Goal: Information Seeking & Learning: Compare options

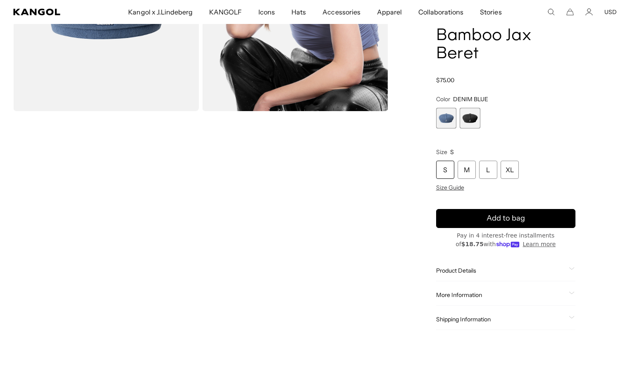
scroll to position [116, 0]
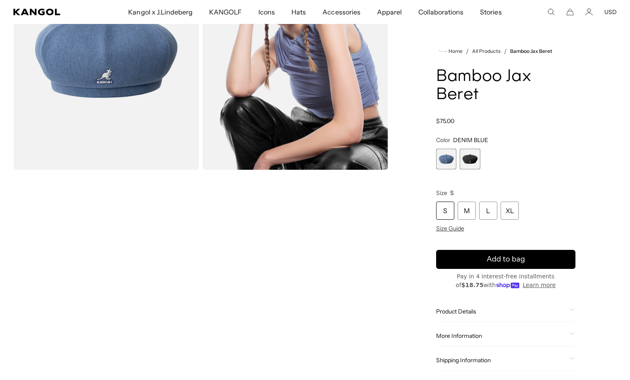
click at [452, 159] on span "1 of 2" at bounding box center [446, 159] width 21 height 21
click at [445, 161] on span "1 of 2" at bounding box center [446, 159] width 21 height 21
click at [475, 162] on span "2 of 2" at bounding box center [470, 159] width 21 height 21
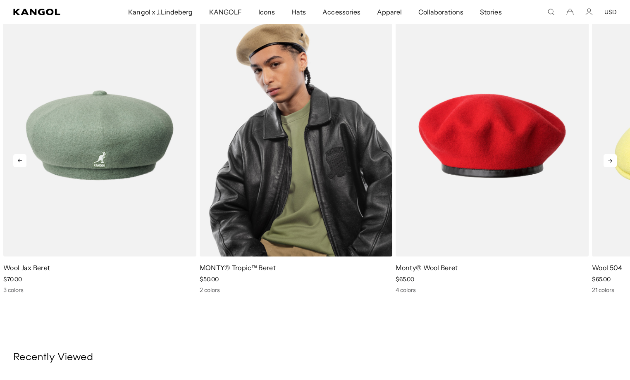
click at [314, 164] on img "2 of 5" at bounding box center [296, 135] width 193 height 242
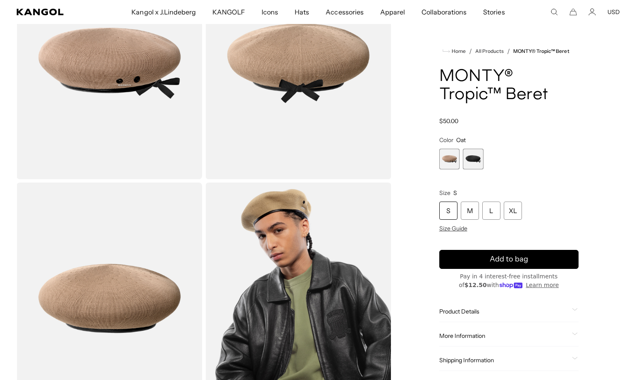
scroll to position [146, 0]
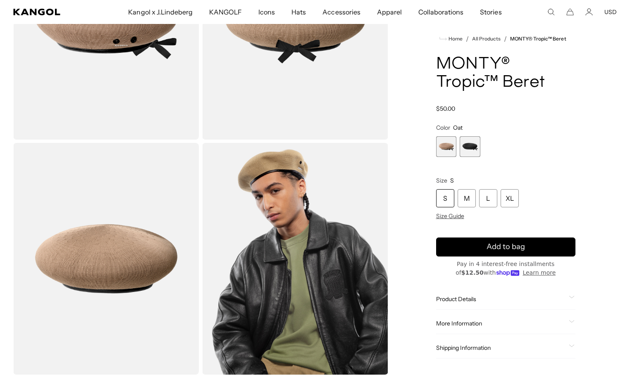
click at [274, 220] on img "Gallery Viewer" at bounding box center [295, 259] width 186 height 232
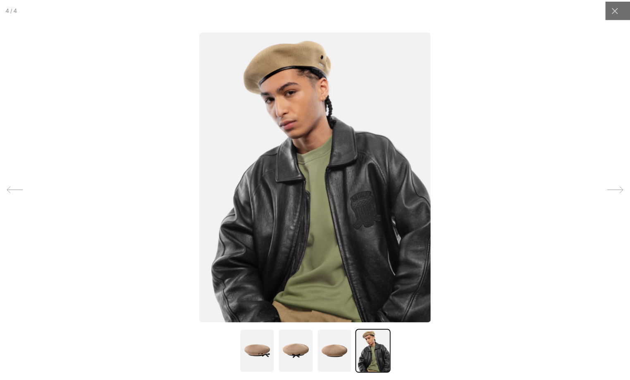
scroll to position [0, 170]
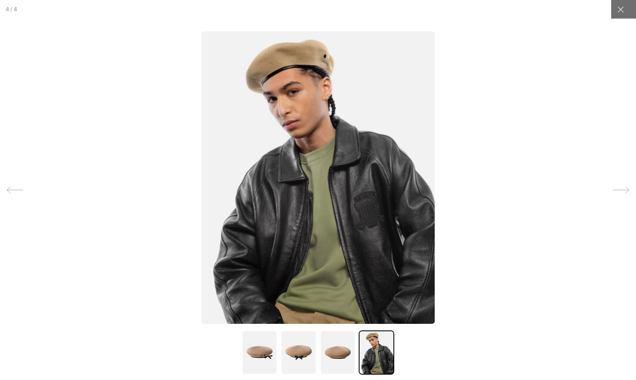
click at [609, 199] on div at bounding box center [621, 190] width 25 height 25
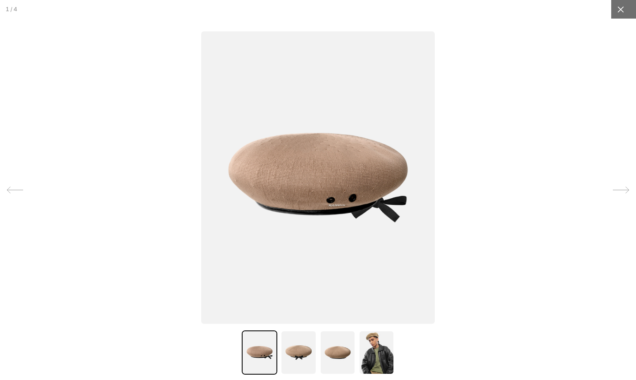
click at [617, 12] on icon at bounding box center [621, 9] width 8 height 8
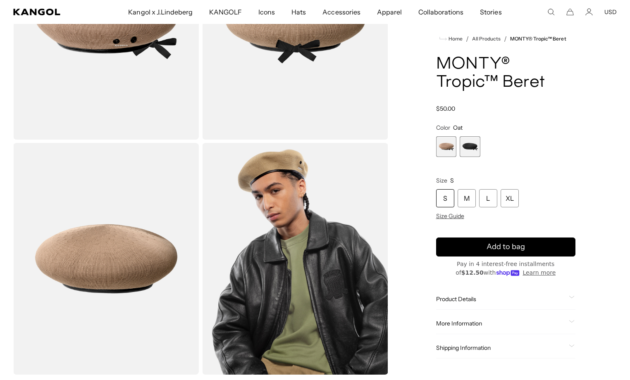
scroll to position [0, 0]
click at [465, 145] on span "2 of 2" at bounding box center [470, 146] width 21 height 21
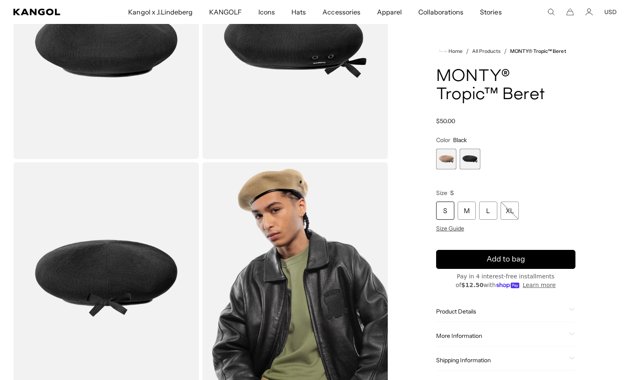
scroll to position [10, 0]
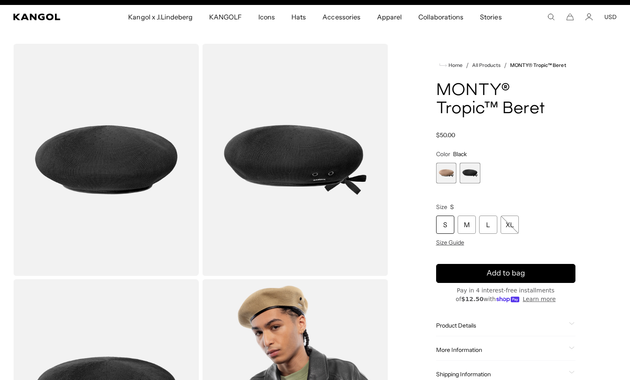
click at [451, 175] on span "1 of 2" at bounding box center [446, 173] width 21 height 21
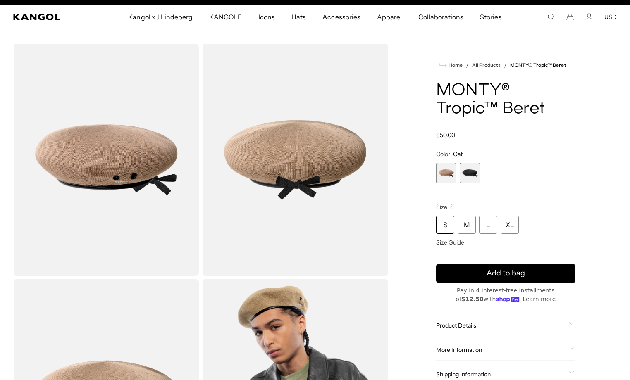
scroll to position [0, 170]
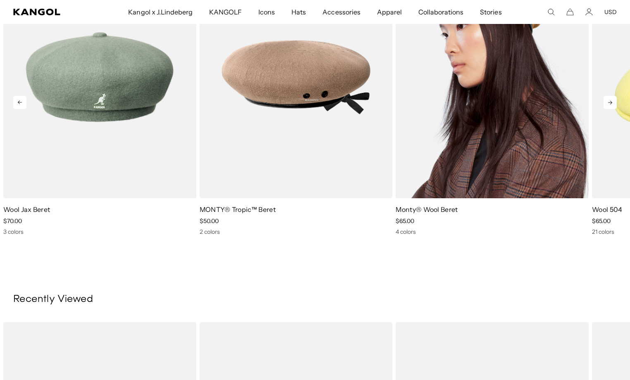
scroll to position [652, 0]
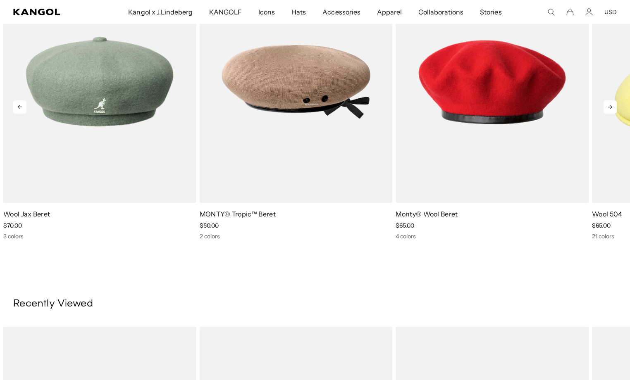
click at [608, 111] on icon at bounding box center [609, 106] width 13 height 13
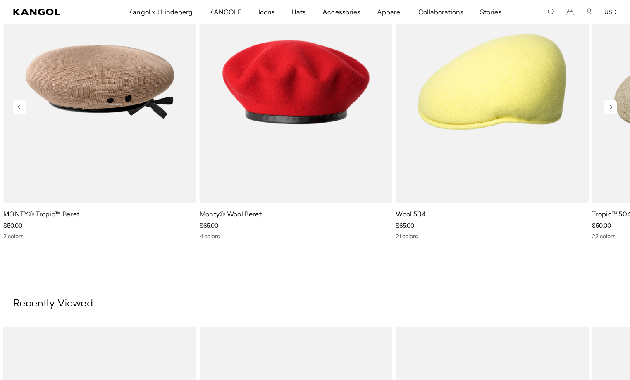
click at [608, 111] on icon at bounding box center [609, 106] width 13 height 13
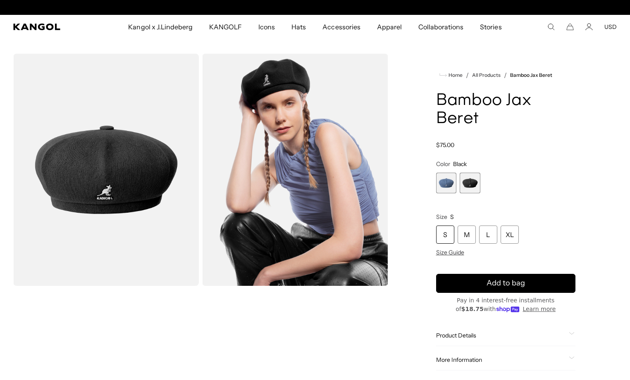
scroll to position [0, 0]
click at [449, 178] on span "1 of 2" at bounding box center [446, 183] width 21 height 21
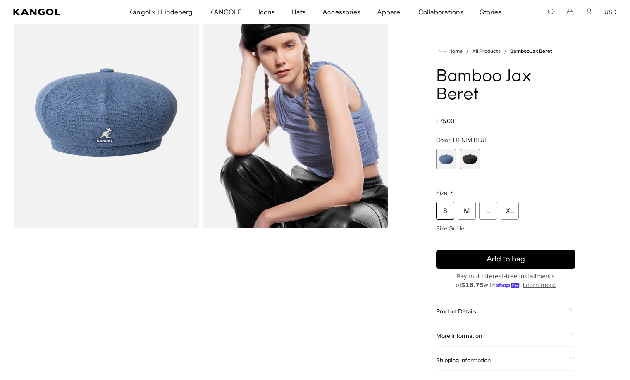
scroll to position [183, 0]
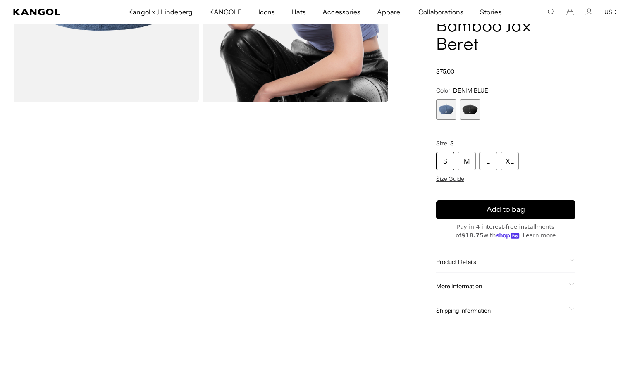
click at [491, 260] on span "Product Details" at bounding box center [501, 261] width 130 height 7
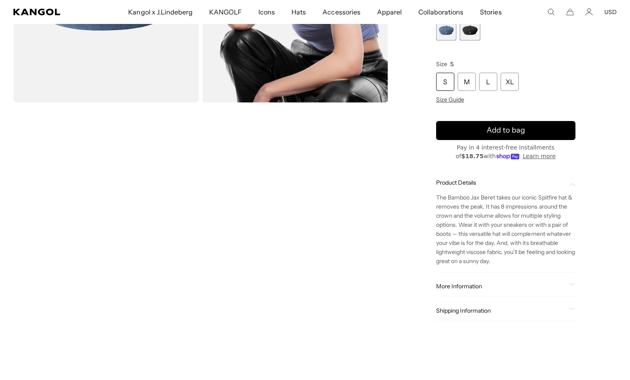
scroll to position [0, 0]
click at [595, 285] on div "Home / All Products / Bamboo Jax Beret Bamboo Jax Beret Regular price $75.00 Re…" at bounding box center [506, 103] width 222 height 467
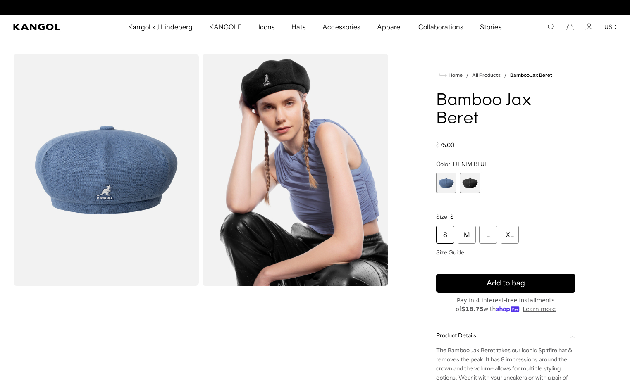
scroll to position [0, 170]
click at [552, 26] on icon "Search here" at bounding box center [550, 26] width 7 height 7
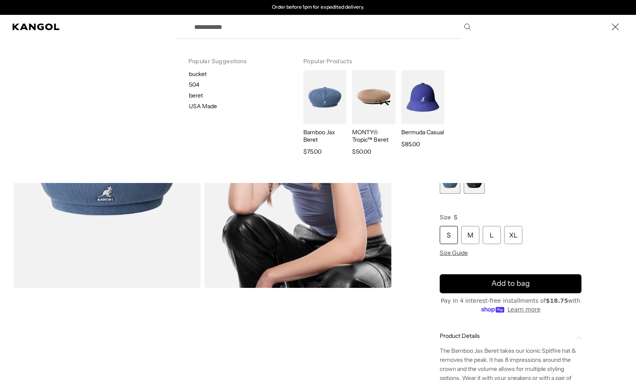
paste input "**********"
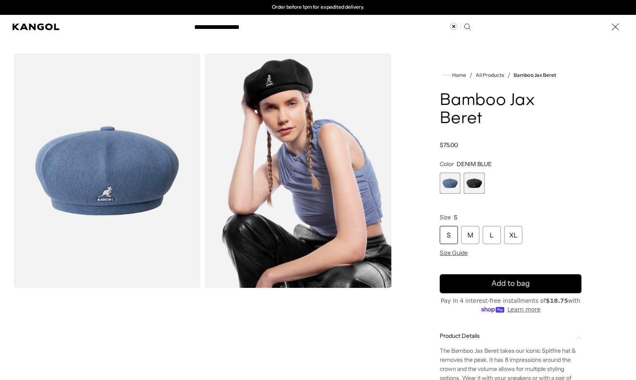
type input "**********"
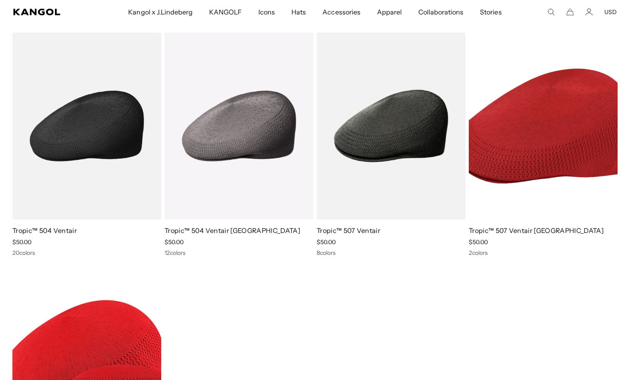
click at [69, 126] on img at bounding box center [86, 126] width 149 height 187
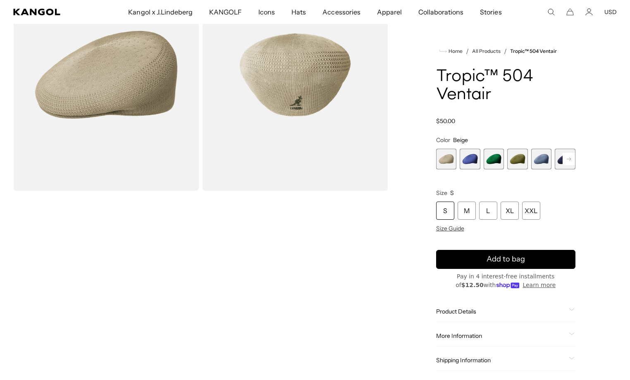
scroll to position [212, 0]
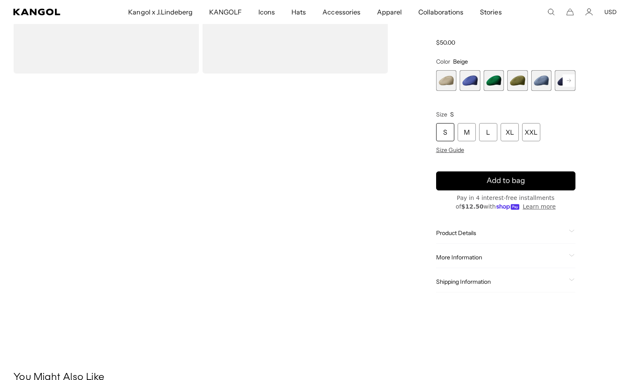
click at [533, 233] on span "Product Details" at bounding box center [501, 232] width 130 height 7
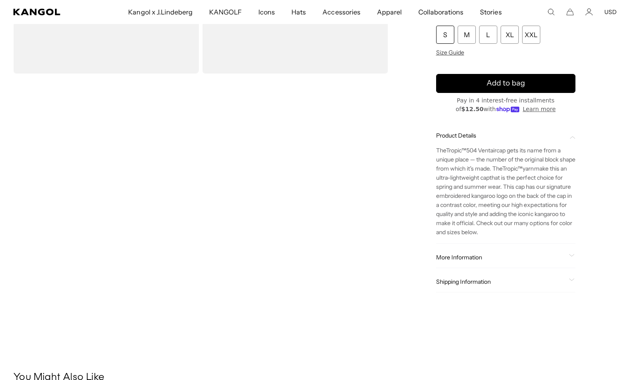
scroll to position [0, 0]
click at [507, 249] on div "More Information Style ID 0290BC Shape Ivy Cap Fabrication Tropic Material 61% …" at bounding box center [506, 257] width 140 height 21
click at [495, 262] on div "More Information Style ID 0290BC Shape Ivy Cap Fabrication Tropic Material 61% …" at bounding box center [506, 257] width 140 height 21
click at [493, 257] on span "More Information" at bounding box center [501, 256] width 130 height 7
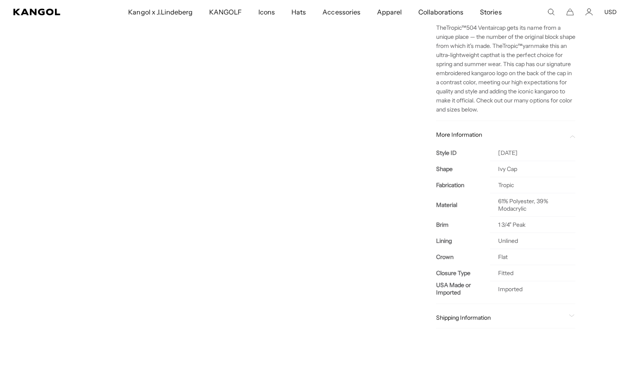
scroll to position [336, 0]
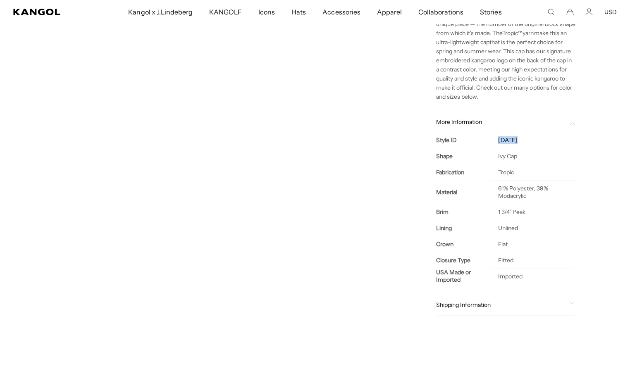
drag, startPoint x: 525, startPoint y: 137, endPoint x: 499, endPoint y: 137, distance: 26.0
click at [499, 137] on td "0290BC" at bounding box center [533, 140] width 86 height 16
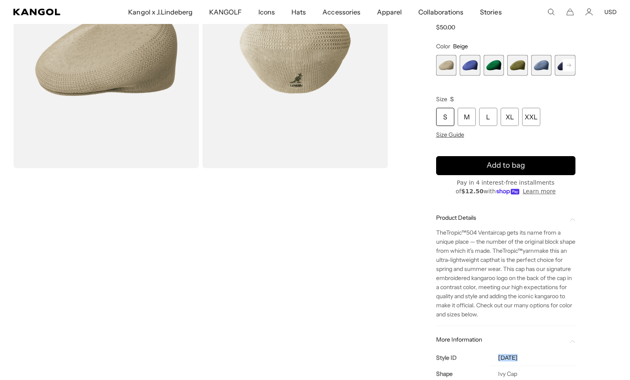
scroll to position [0, 170]
click at [567, 65] on icon at bounding box center [569, 65] width 4 height 3
click at [536, 69] on span "6 of 22" at bounding box center [541, 65] width 21 height 21
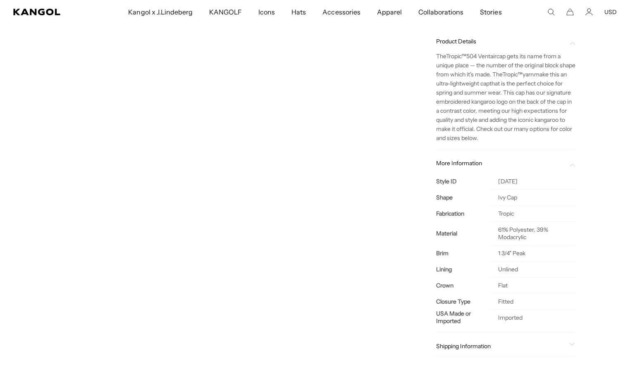
scroll to position [0, 170]
drag, startPoint x: 530, startPoint y: 179, endPoint x: 498, endPoint y: 174, distance: 31.8
click at [498, 174] on td "0290BC" at bounding box center [533, 182] width 86 height 16
copy td "0290BC"
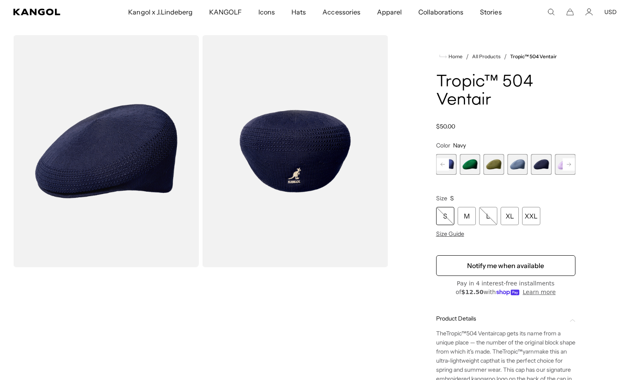
scroll to position [0, 0]
click at [571, 162] on rect at bounding box center [568, 164] width 12 height 12
click at [598, 230] on div "Home / All Products / Tropic™ 504 Ventair Tropic™ 504 Ventair Regular price $50…" at bounding box center [506, 343] width 222 height 616
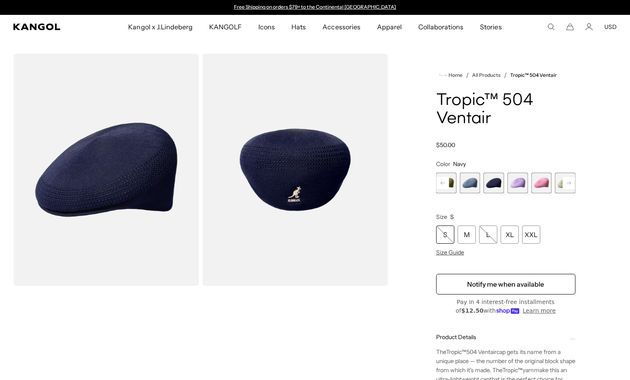
click at [548, 24] on icon "Search here" at bounding box center [550, 26] width 7 height 7
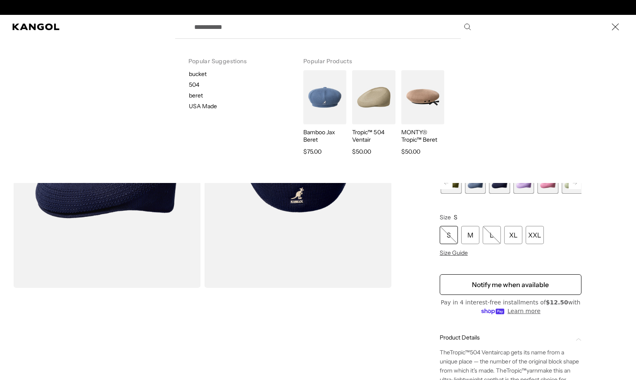
scroll to position [0, 170]
click at [325, 92] on img "Search here" at bounding box center [324, 97] width 43 height 54
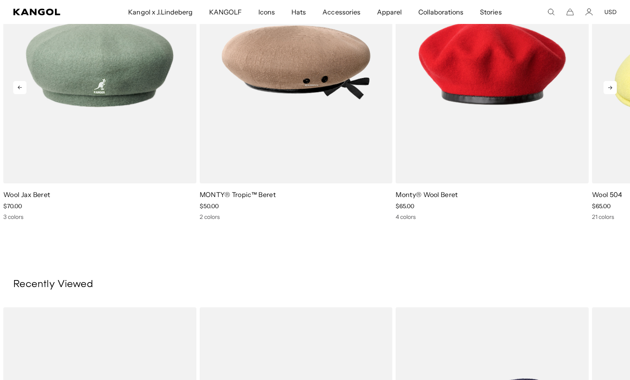
click at [612, 88] on icon at bounding box center [609, 87] width 13 height 13
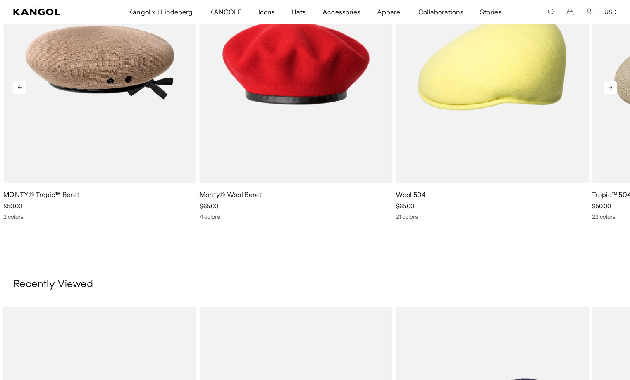
click at [612, 88] on icon at bounding box center [609, 87] width 13 height 13
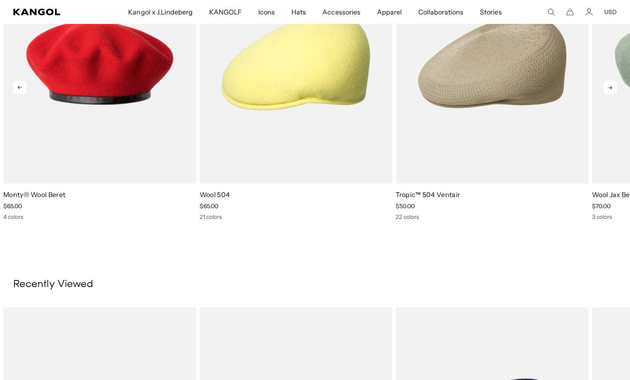
click at [612, 88] on icon at bounding box center [609, 87] width 13 height 13
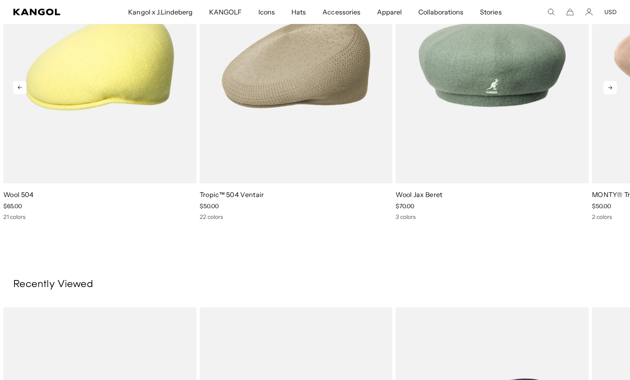
click at [612, 88] on icon at bounding box center [609, 87] width 13 height 13
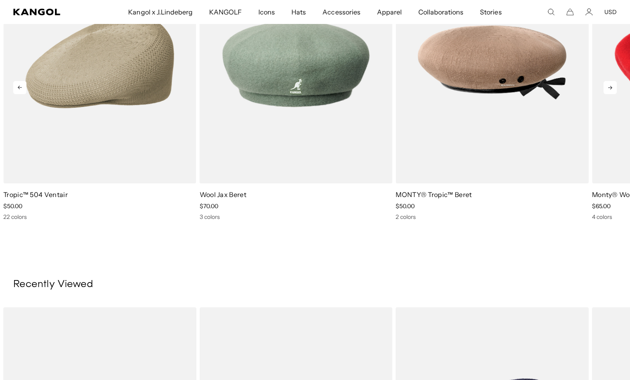
click at [612, 88] on icon at bounding box center [609, 87] width 13 height 13
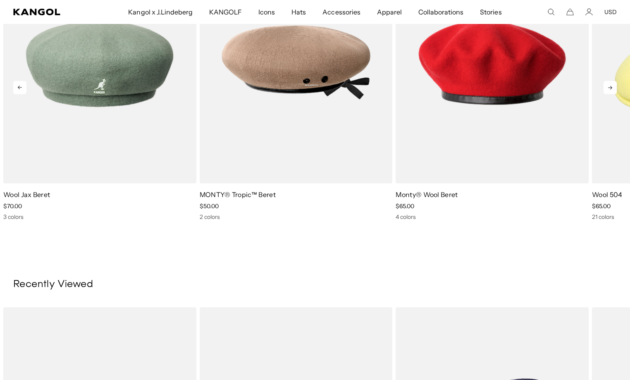
click at [612, 88] on icon at bounding box center [609, 87] width 13 height 13
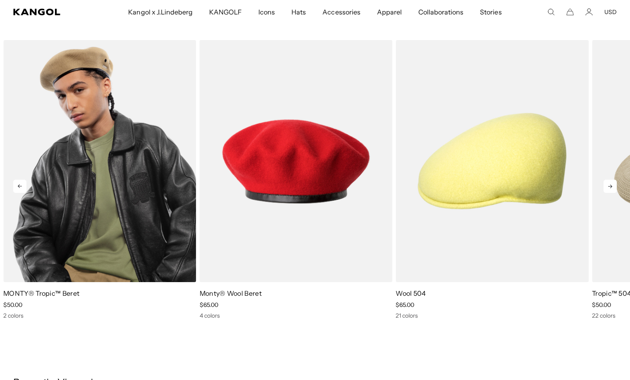
click at [58, 130] on img "2 of 5" at bounding box center [99, 161] width 193 height 242
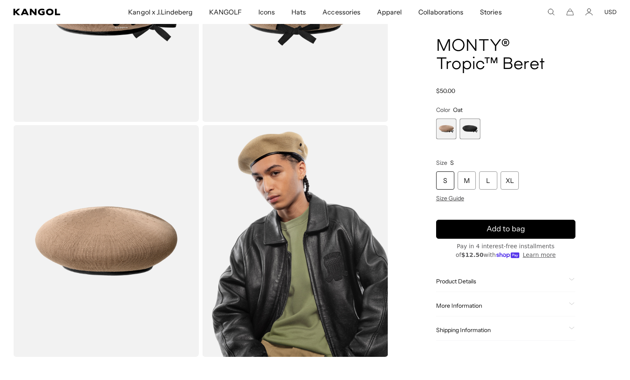
click at [470, 125] on span "2 of 2" at bounding box center [470, 129] width 21 height 21
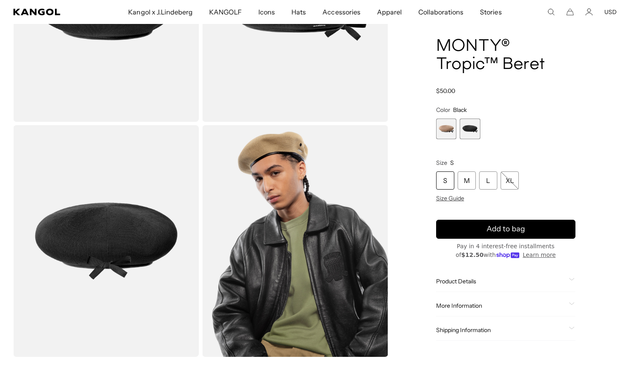
scroll to position [0, 170]
click at [443, 126] on span "1 of 2" at bounding box center [446, 129] width 21 height 21
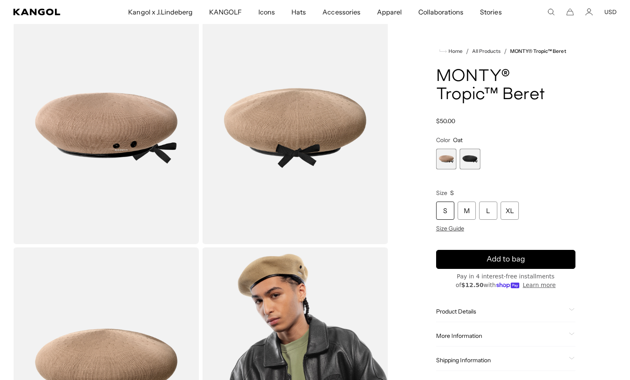
scroll to position [49, 0]
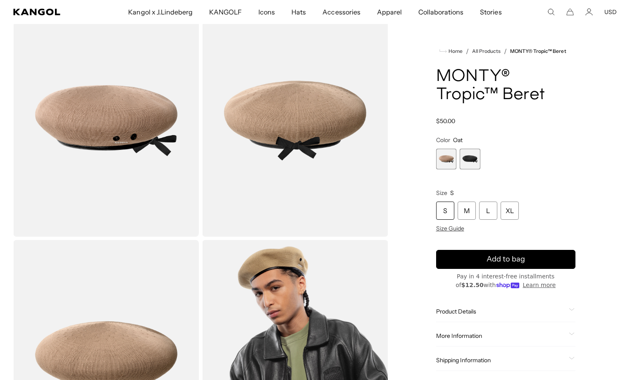
click at [447, 222] on div "S M L XL Size Guide" at bounding box center [506, 217] width 140 height 31
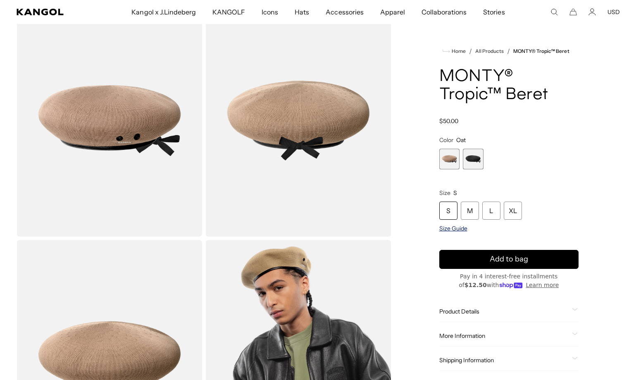
scroll to position [0, 0]
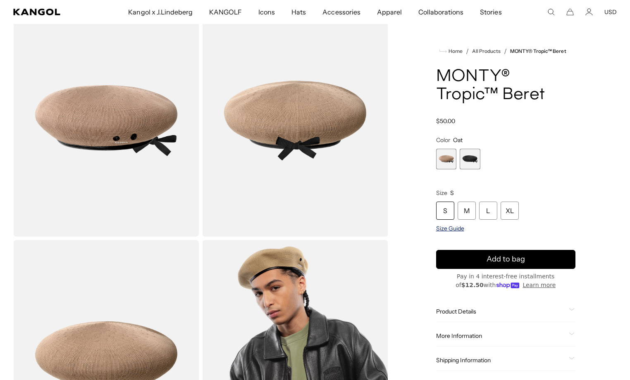
click at [448, 230] on span "Size Guide" at bounding box center [450, 228] width 28 height 7
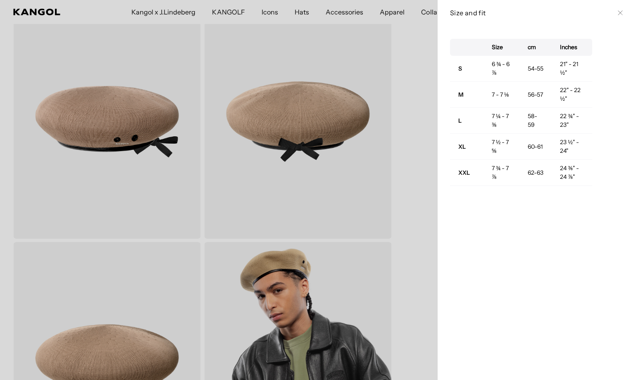
scroll to position [0, 170]
click at [616, 16] on div "Size and fit Close" at bounding box center [537, 12] width 174 height 9
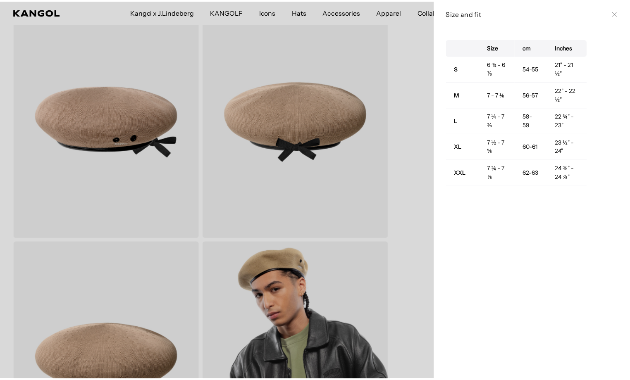
scroll to position [0, 0]
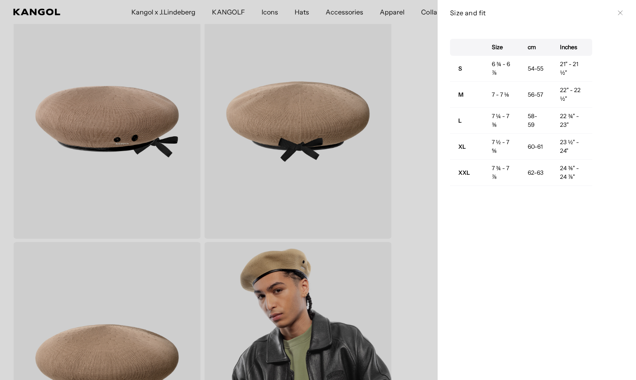
click at [618, 10] on icon at bounding box center [620, 12] width 5 height 5
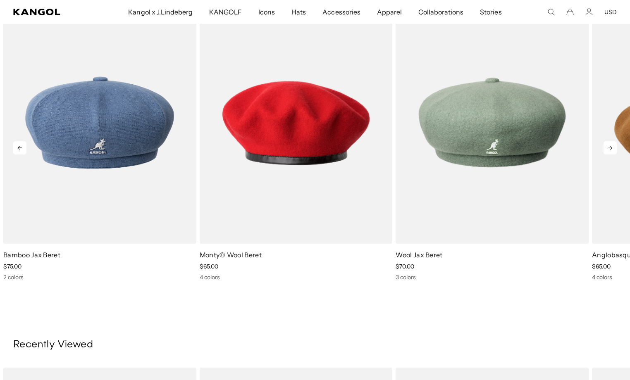
click at [612, 147] on icon at bounding box center [609, 147] width 13 height 13
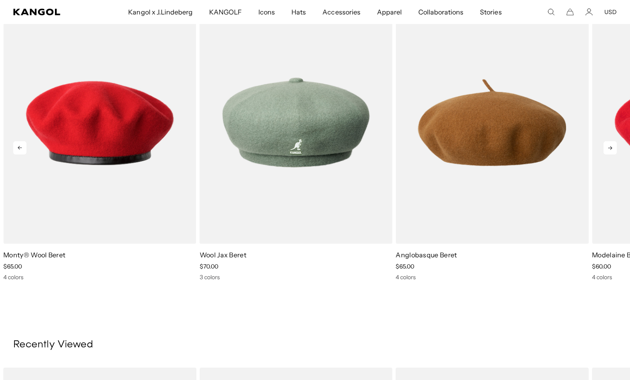
click at [612, 147] on icon at bounding box center [609, 147] width 13 height 13
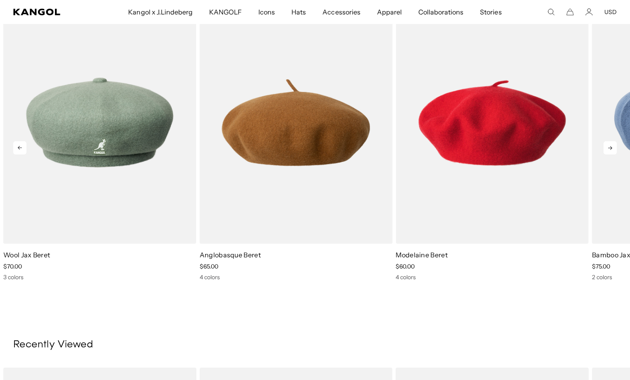
scroll to position [0, 170]
click at [612, 147] on icon at bounding box center [609, 147] width 13 height 13
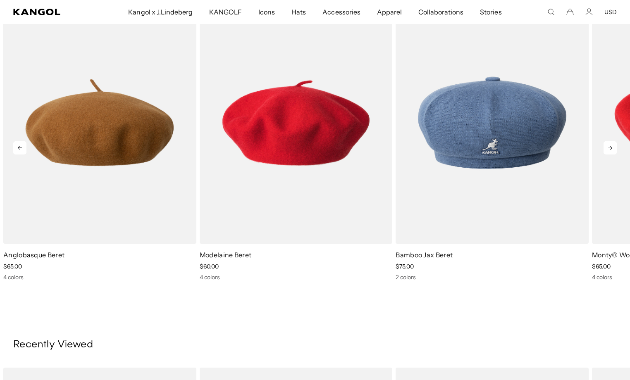
click at [612, 147] on icon at bounding box center [609, 147] width 13 height 13
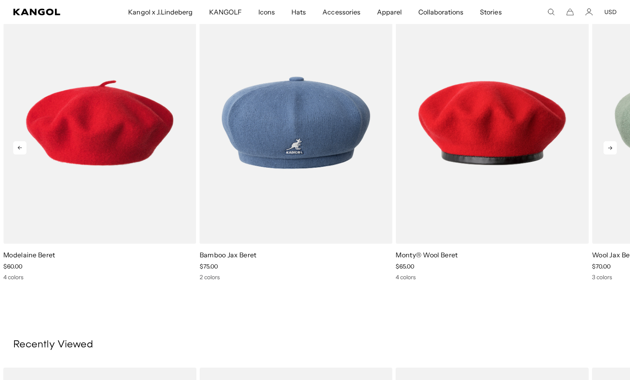
click at [612, 147] on icon at bounding box center [609, 147] width 13 height 13
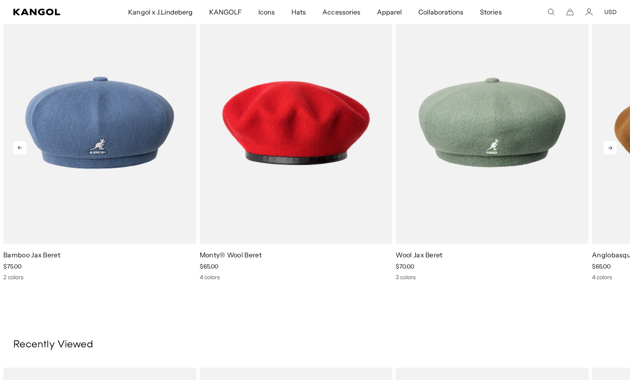
click at [612, 147] on icon at bounding box center [609, 147] width 13 height 13
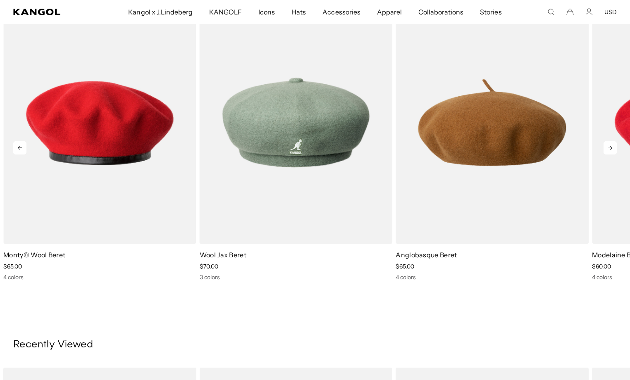
click at [612, 147] on icon at bounding box center [609, 147] width 13 height 13
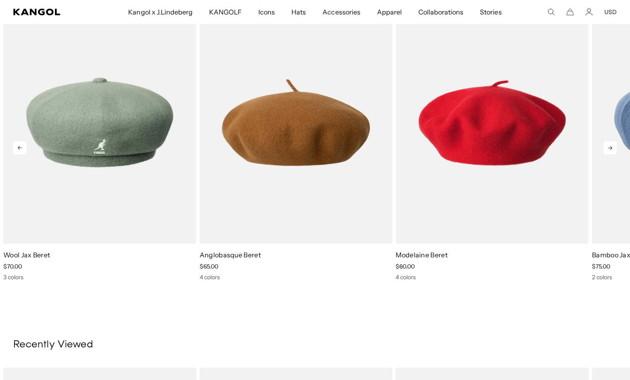
scroll to position [0, 0]
click at [612, 147] on icon at bounding box center [609, 147] width 13 height 13
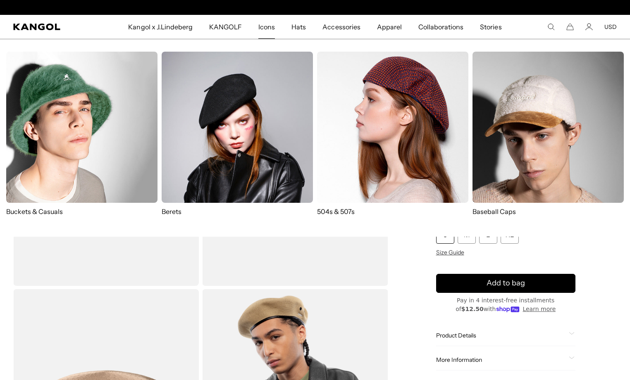
scroll to position [0, 170]
click at [388, 135] on img at bounding box center [392, 127] width 151 height 151
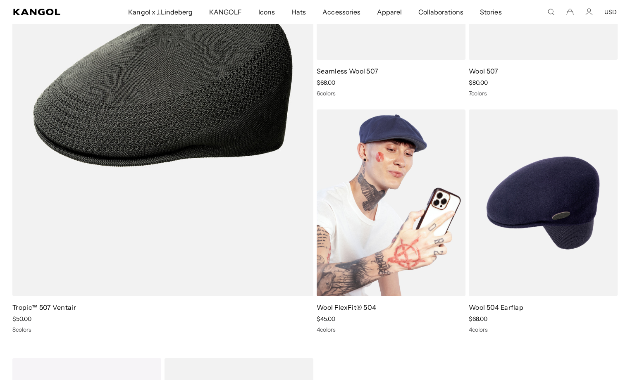
scroll to position [702, 0]
click at [367, 213] on img at bounding box center [391, 203] width 149 height 187
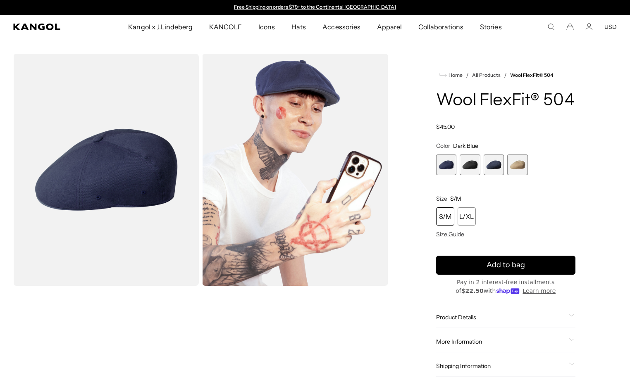
click at [469, 160] on span "2 of 4" at bounding box center [470, 165] width 21 height 21
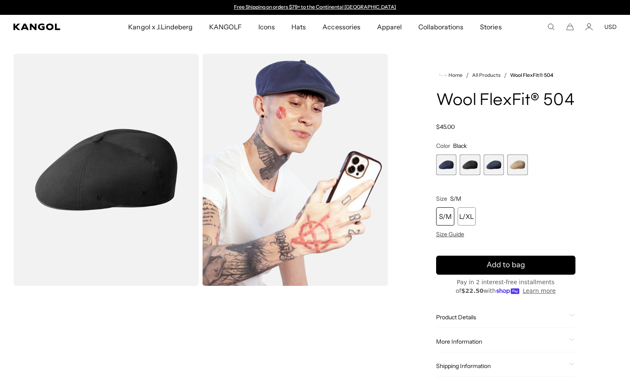
click at [499, 167] on span "3 of 4" at bounding box center [493, 165] width 21 height 21
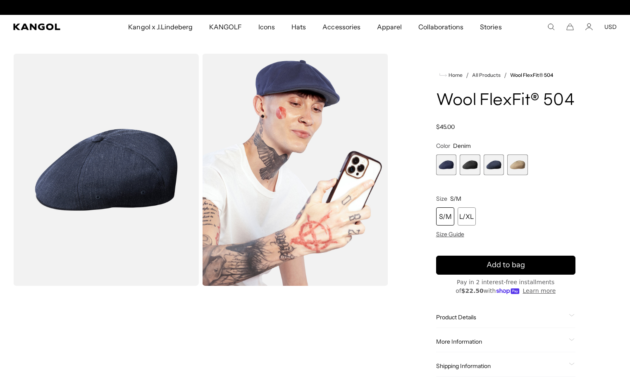
scroll to position [0, 170]
click at [516, 165] on span "4 of 4" at bounding box center [517, 165] width 21 height 21
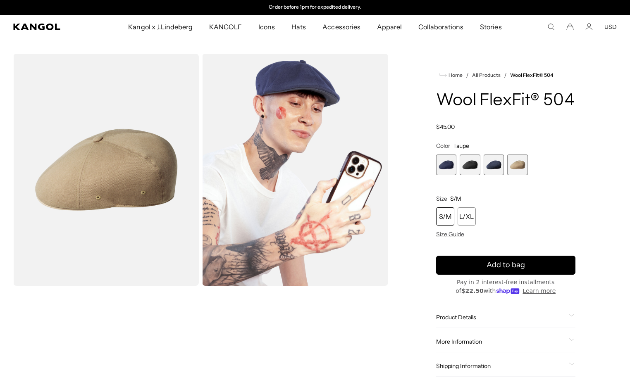
click at [499, 164] on span "3 of 4" at bounding box center [493, 165] width 21 height 21
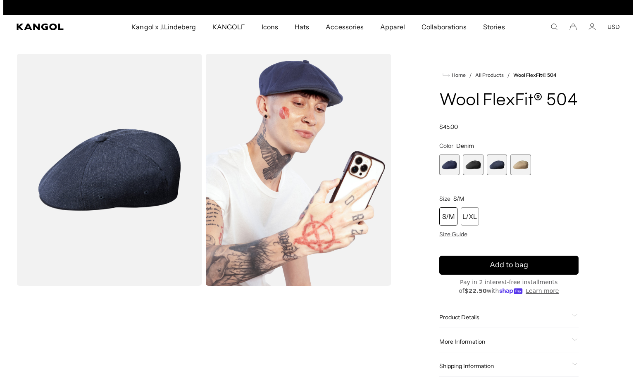
scroll to position [0, 170]
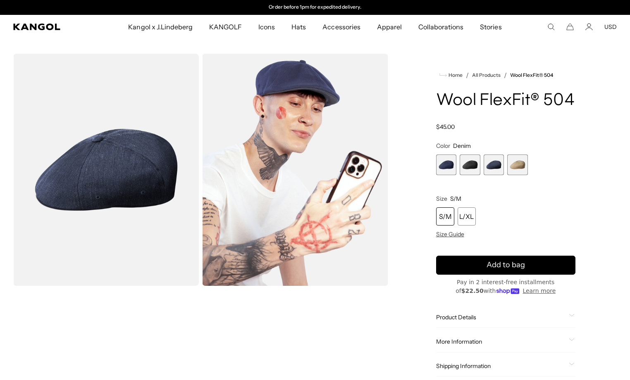
click at [125, 179] on img "Gallery Viewer" at bounding box center [106, 170] width 186 height 232
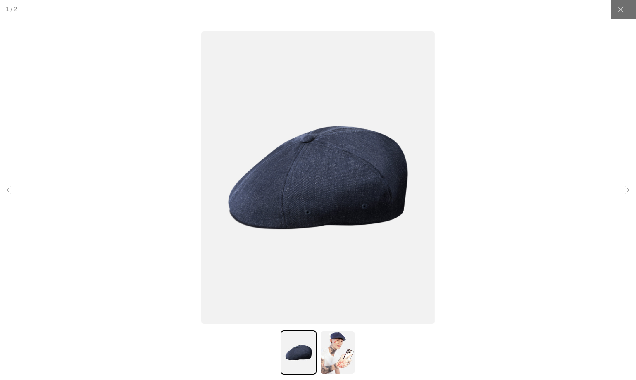
click at [618, 195] on icon at bounding box center [621, 190] width 17 height 17
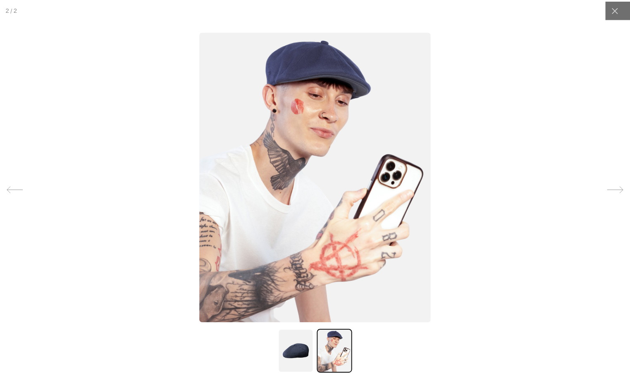
scroll to position [0, 0]
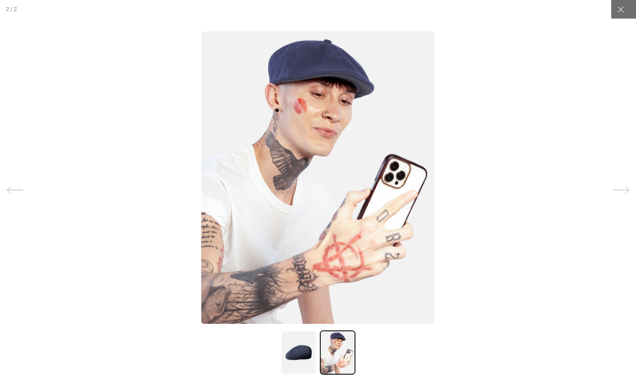
click at [616, 190] on icon at bounding box center [621, 190] width 16 height 7
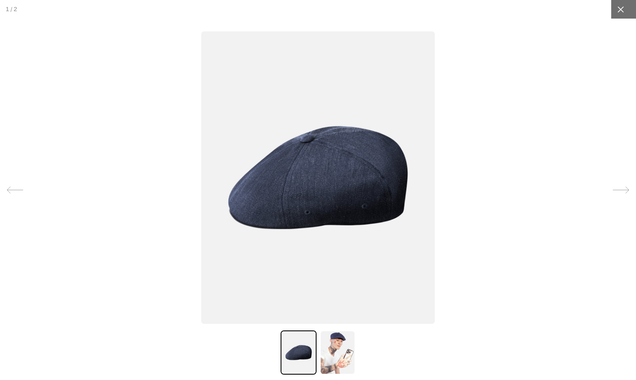
click at [621, 13] on div at bounding box center [620, 9] width 19 height 19
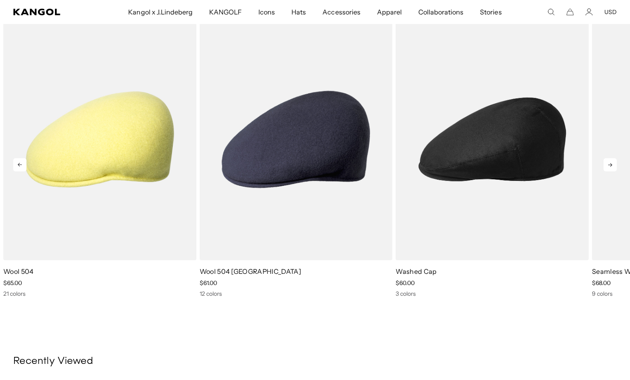
scroll to position [0, 170]
click at [612, 167] on icon at bounding box center [609, 164] width 13 height 13
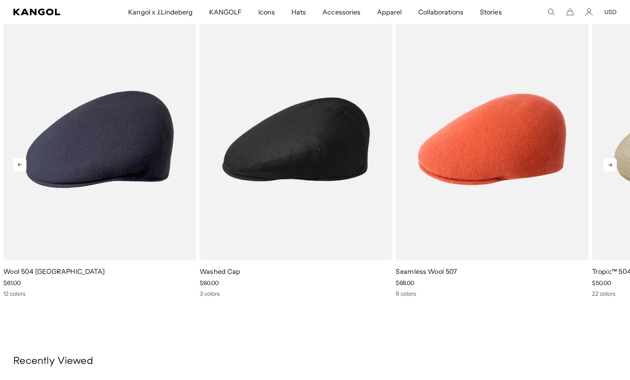
click at [612, 167] on icon at bounding box center [609, 164] width 13 height 13
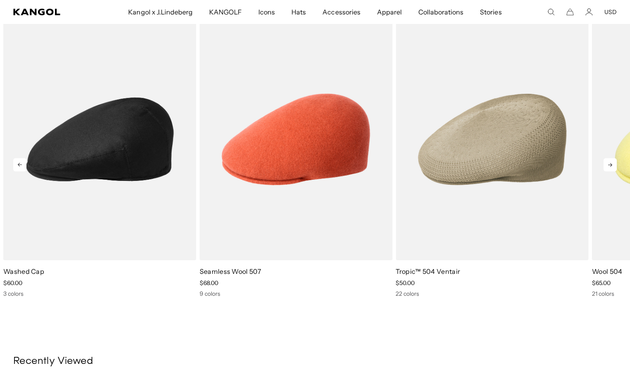
click at [612, 167] on icon at bounding box center [609, 164] width 13 height 13
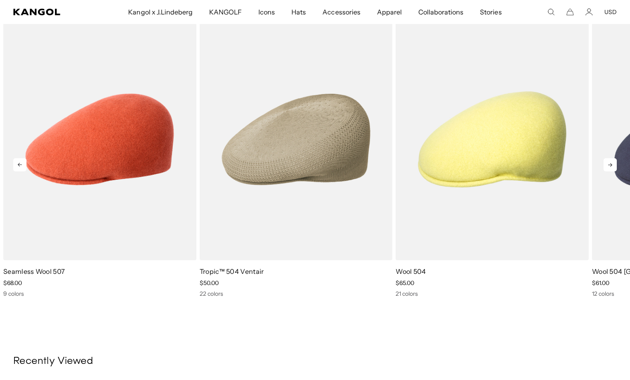
click at [612, 167] on icon at bounding box center [609, 164] width 13 height 13
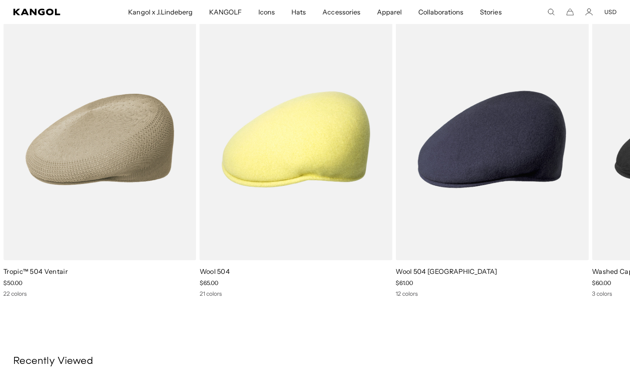
scroll to position [0, 0]
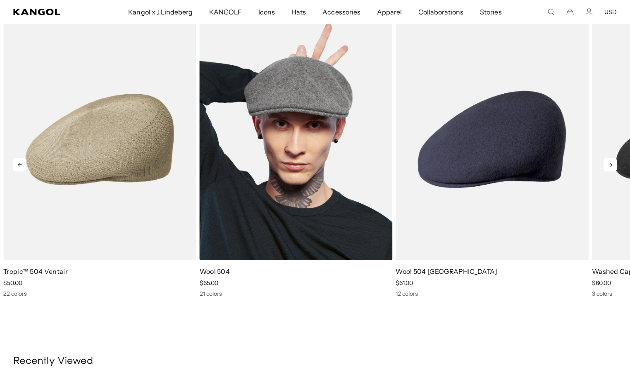
click at [341, 111] on img "1 of 5" at bounding box center [296, 140] width 193 height 242
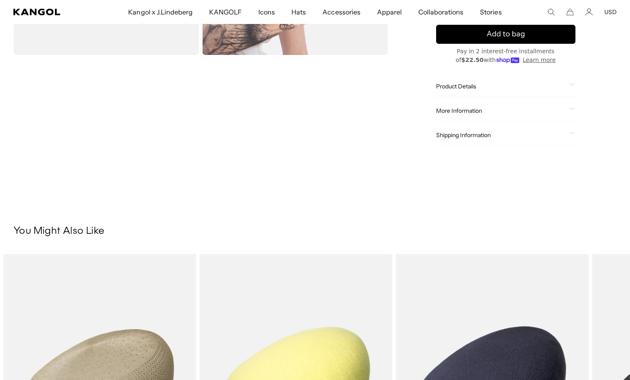
scroll to position [66, 0]
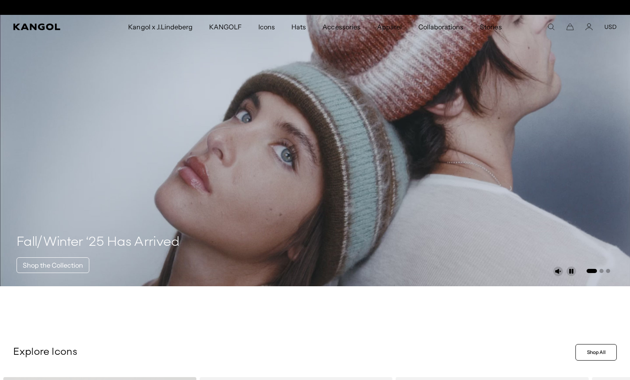
scroll to position [0, 170]
